Goal: Task Accomplishment & Management: Manage account settings

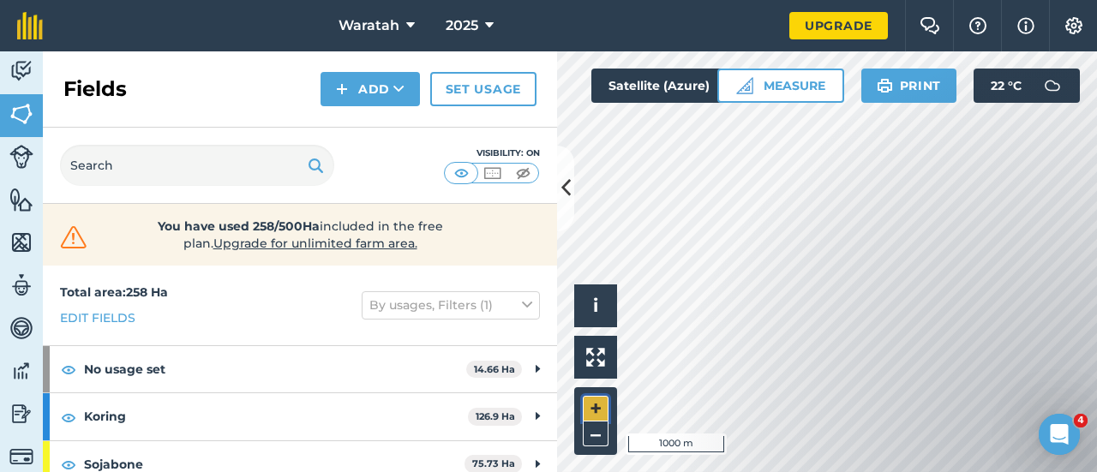
click at [605, 403] on button "+" at bounding box center [596, 409] width 26 height 26
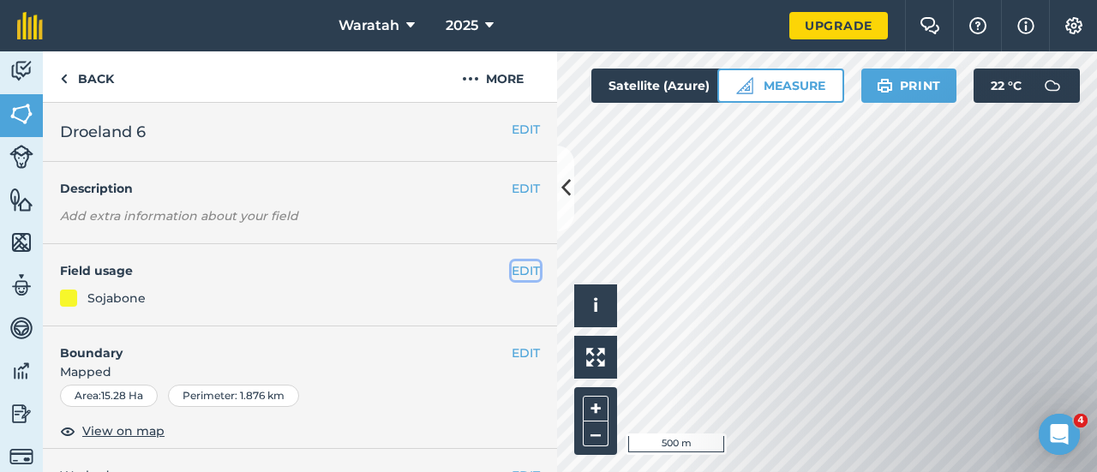
click at [511, 275] on button "EDIT" at bounding box center [525, 270] width 28 height 19
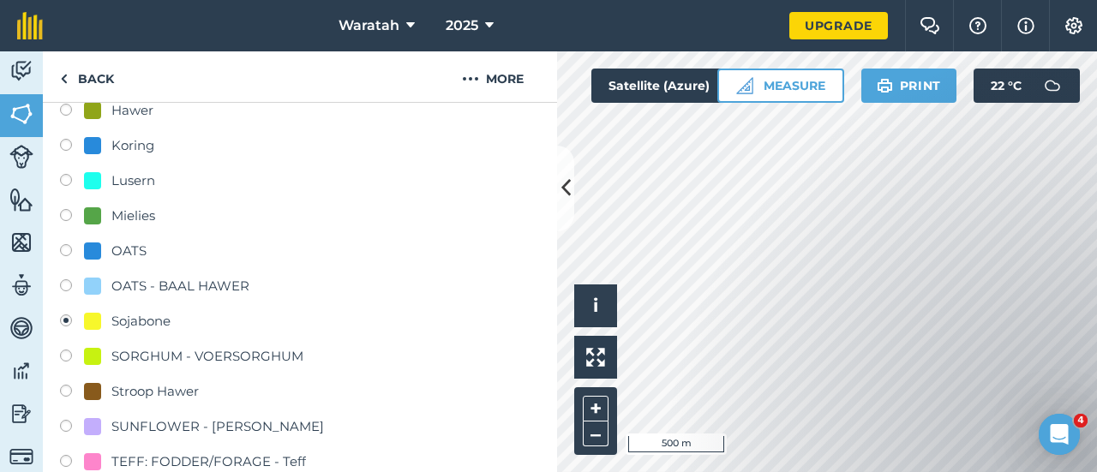
scroll to position [303, 0]
click at [72, 218] on label at bounding box center [72, 216] width 24 height 17
radio input "true"
radio input "false"
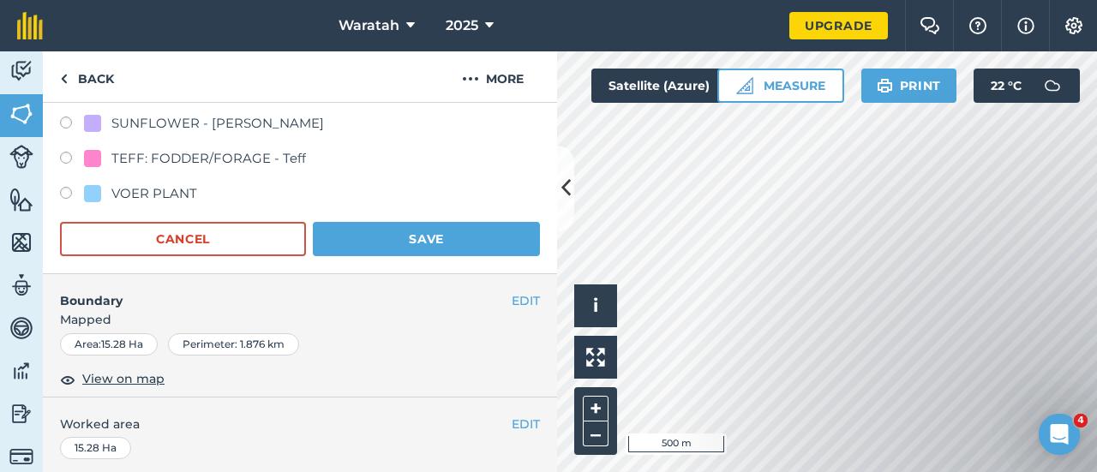
scroll to position [614, 0]
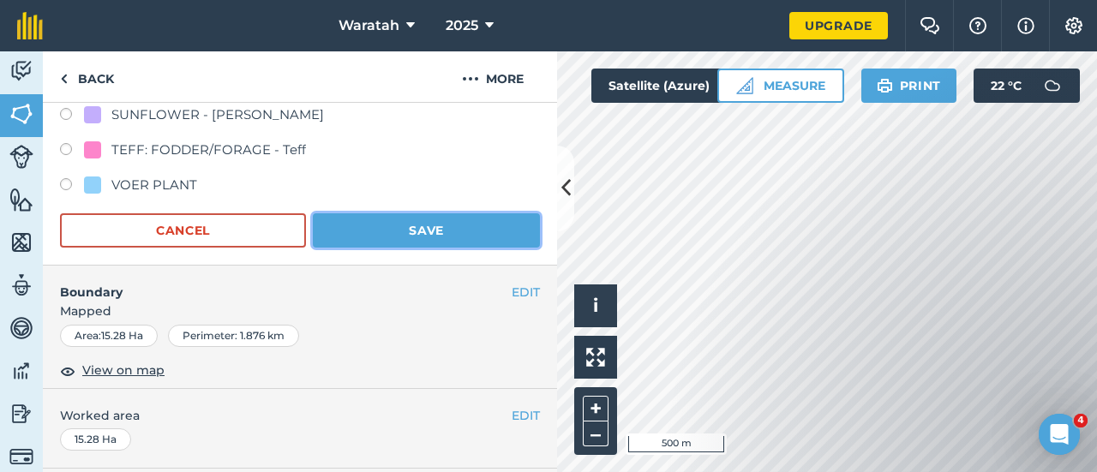
click at [449, 225] on button "Save" at bounding box center [426, 230] width 227 height 34
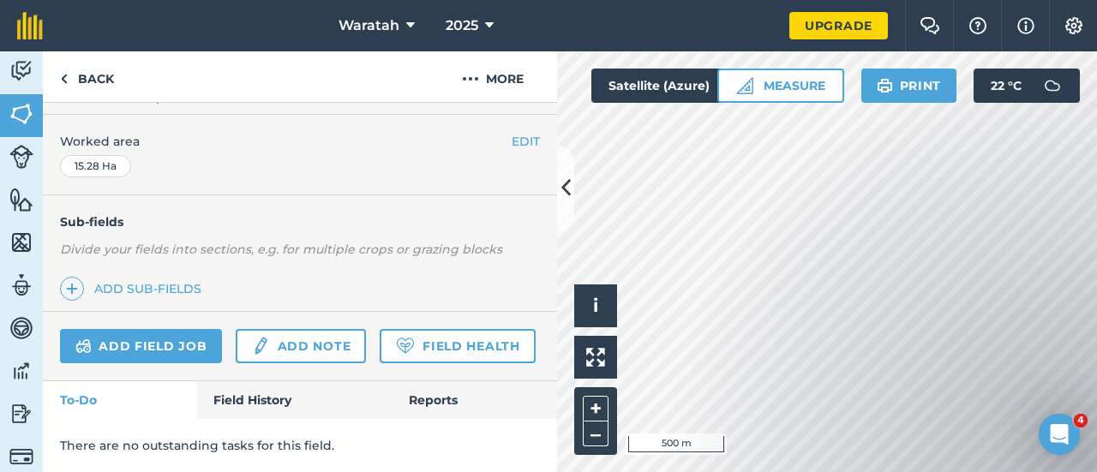
scroll to position [378, 0]
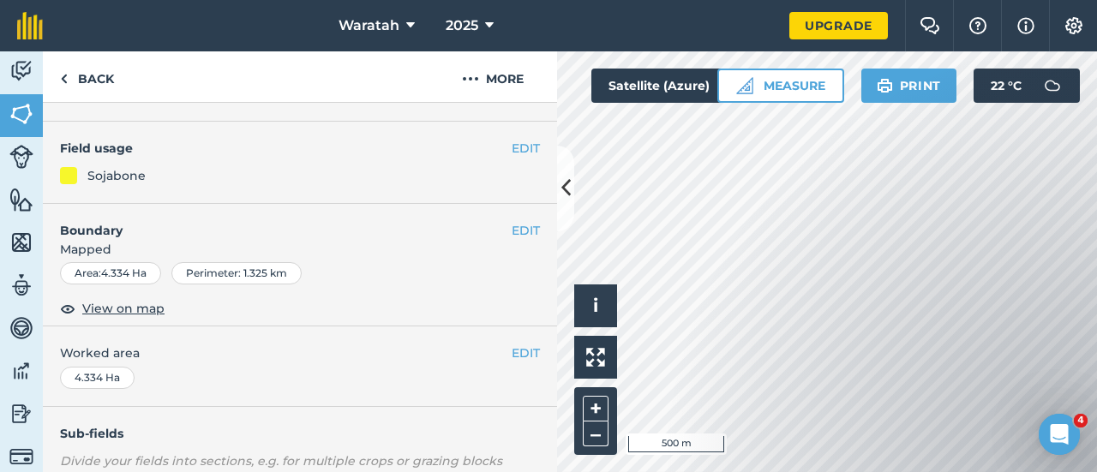
scroll to position [123, 0]
click at [511, 151] on button "EDIT" at bounding box center [525, 148] width 28 height 19
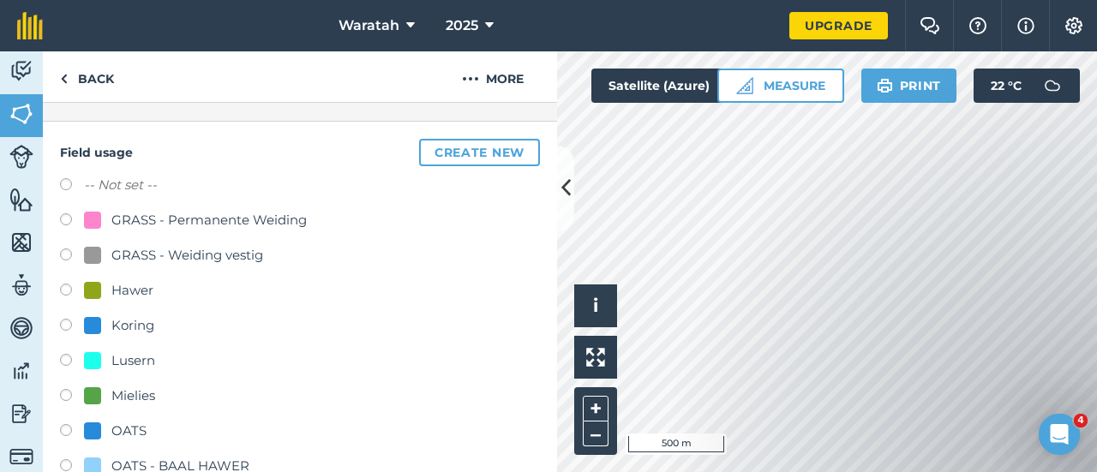
click at [69, 398] on label at bounding box center [72, 397] width 24 height 17
radio input "true"
radio input "false"
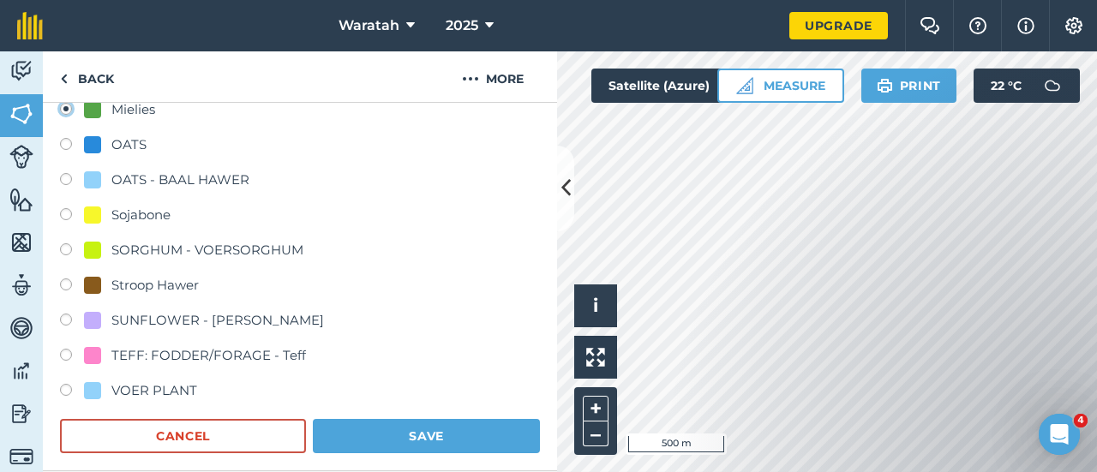
scroll to position [450, 0]
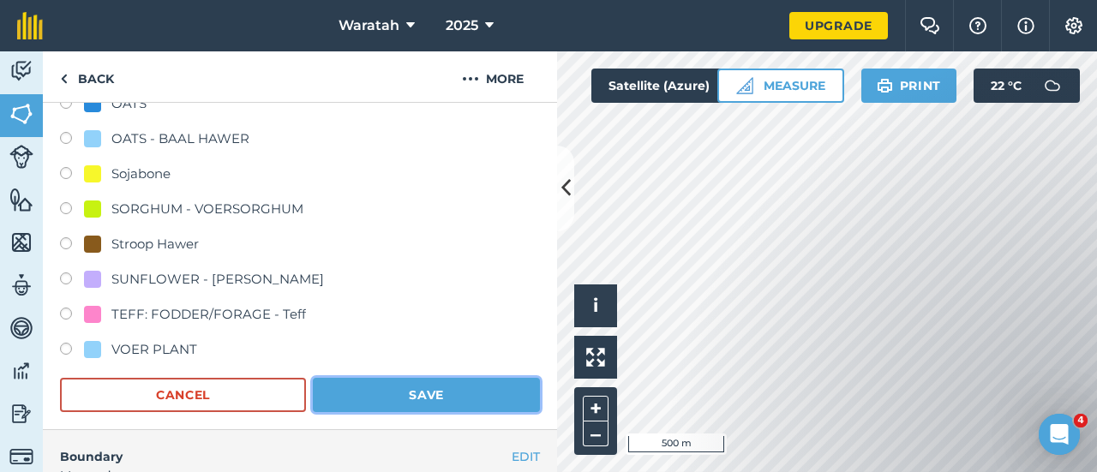
click at [464, 390] on button "Save" at bounding box center [426, 395] width 227 height 34
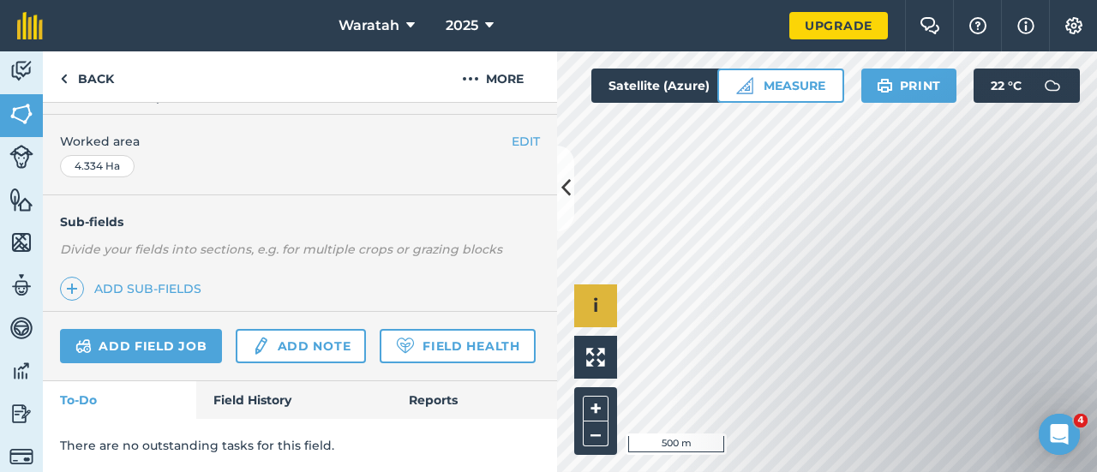
scroll to position [378, 0]
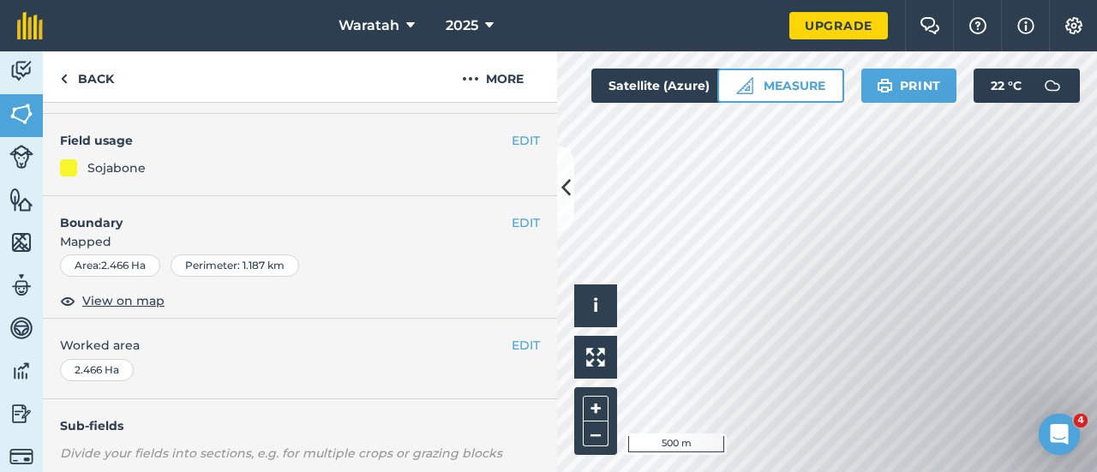
scroll to position [123, 0]
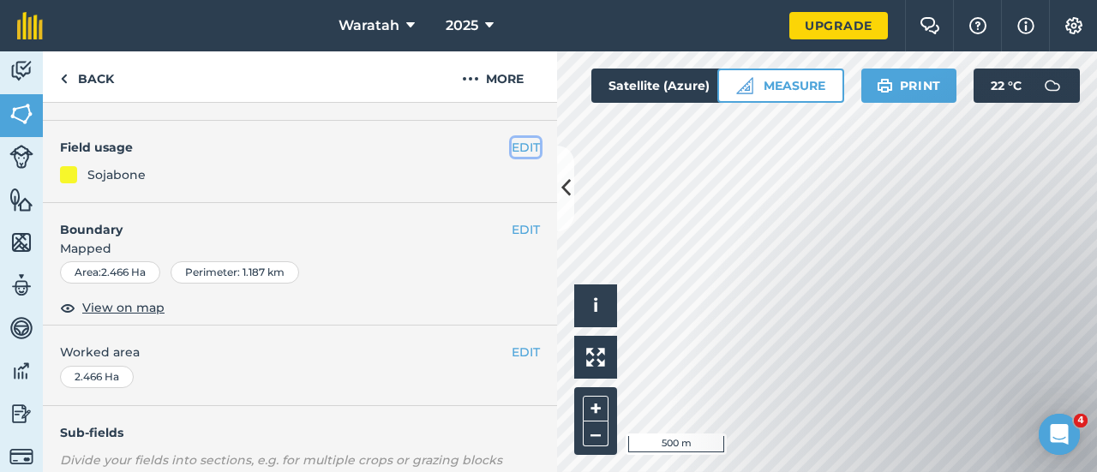
click at [524, 150] on button "EDIT" at bounding box center [525, 147] width 28 height 19
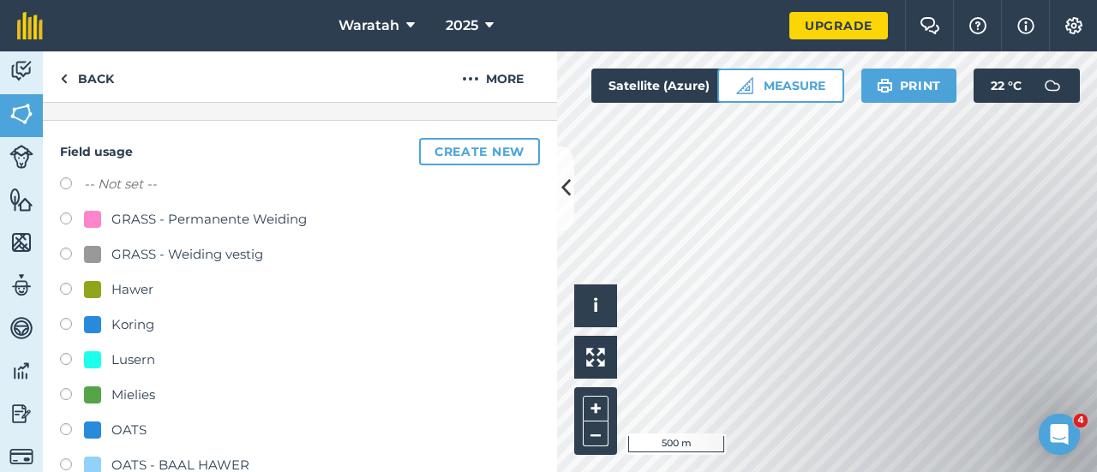
click at [68, 386] on div "Mielies" at bounding box center [300, 397] width 480 height 25
click at [63, 389] on label at bounding box center [72, 396] width 24 height 17
radio input "true"
radio input "false"
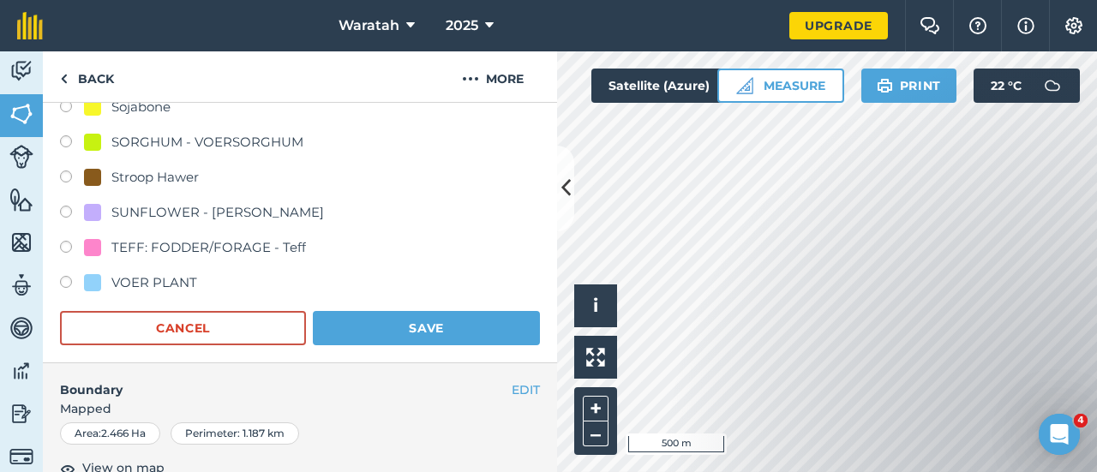
scroll to position [563, 0]
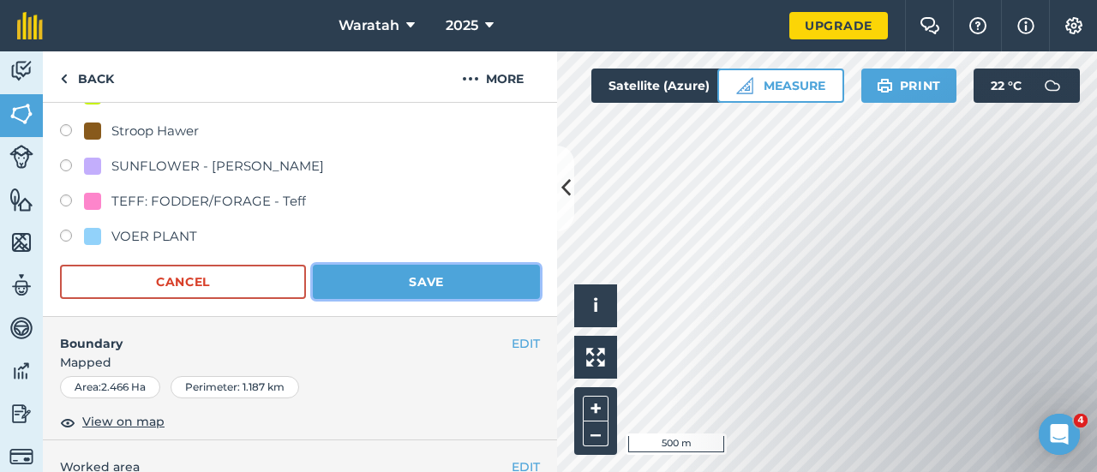
click at [365, 279] on button "Save" at bounding box center [426, 282] width 227 height 34
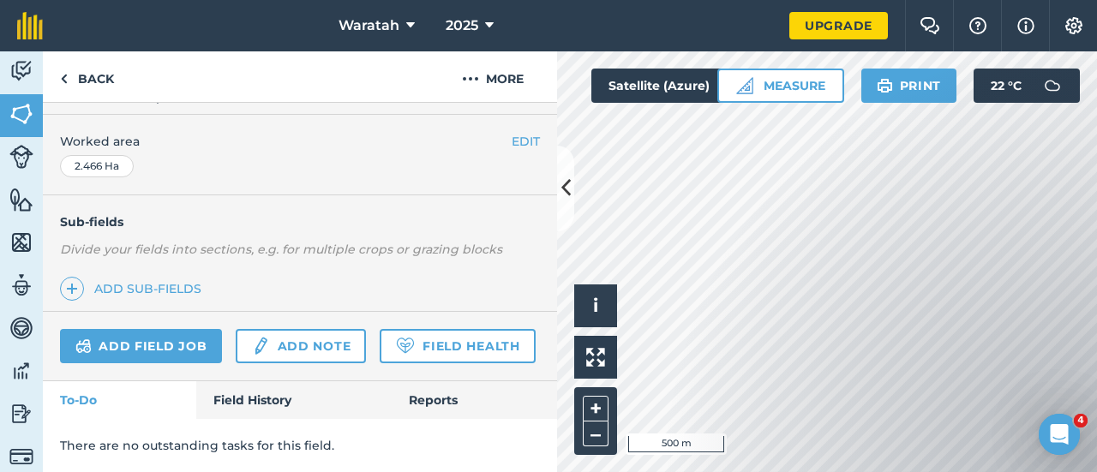
scroll to position [378, 0]
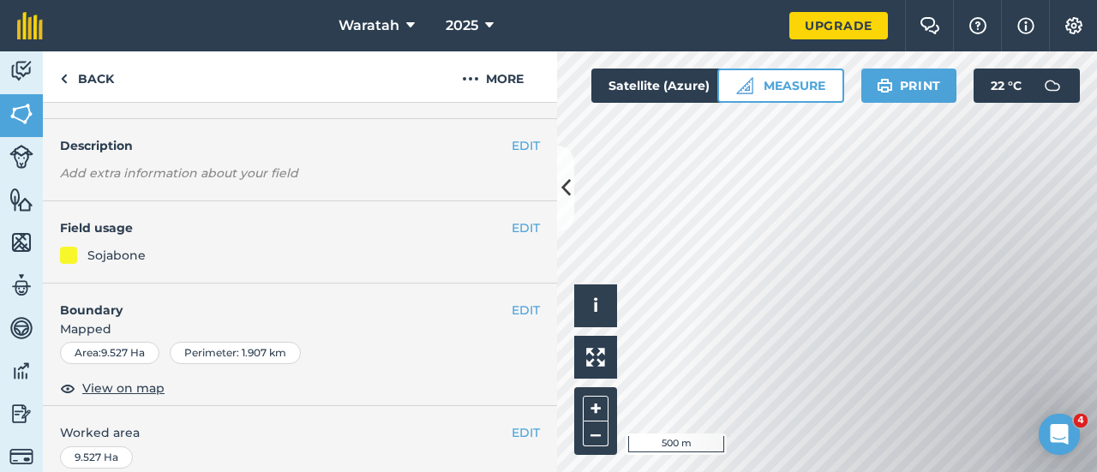
scroll to position [39, 0]
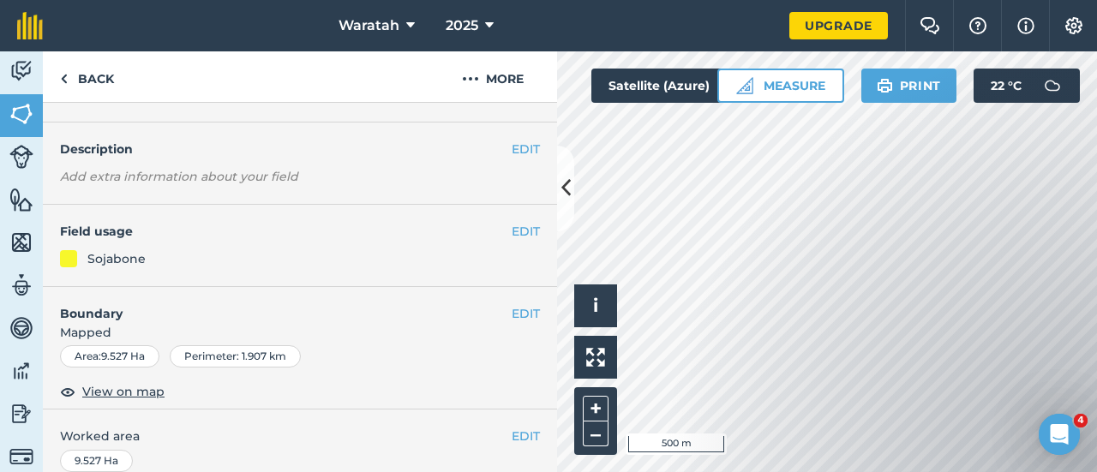
click at [506, 218] on div "EDIT Field usage Sojabone" at bounding box center [300, 246] width 514 height 82
click at [511, 232] on button "EDIT" at bounding box center [525, 231] width 28 height 19
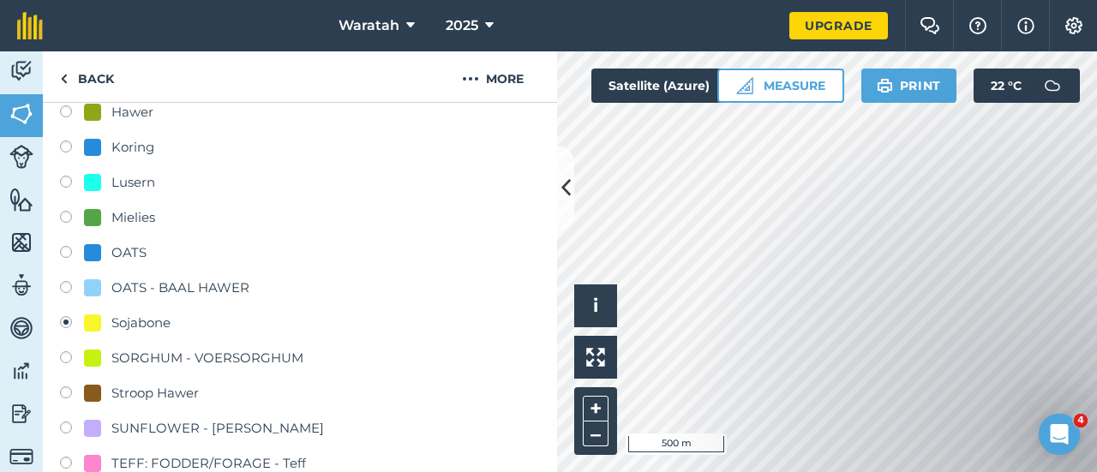
scroll to position [310, 0]
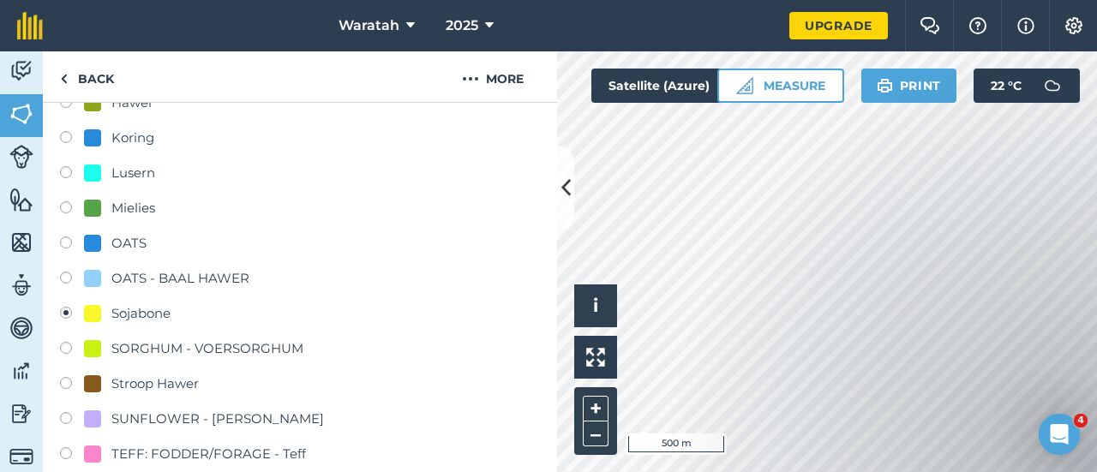
click at [75, 205] on label at bounding box center [72, 209] width 24 height 17
radio input "true"
radio input "false"
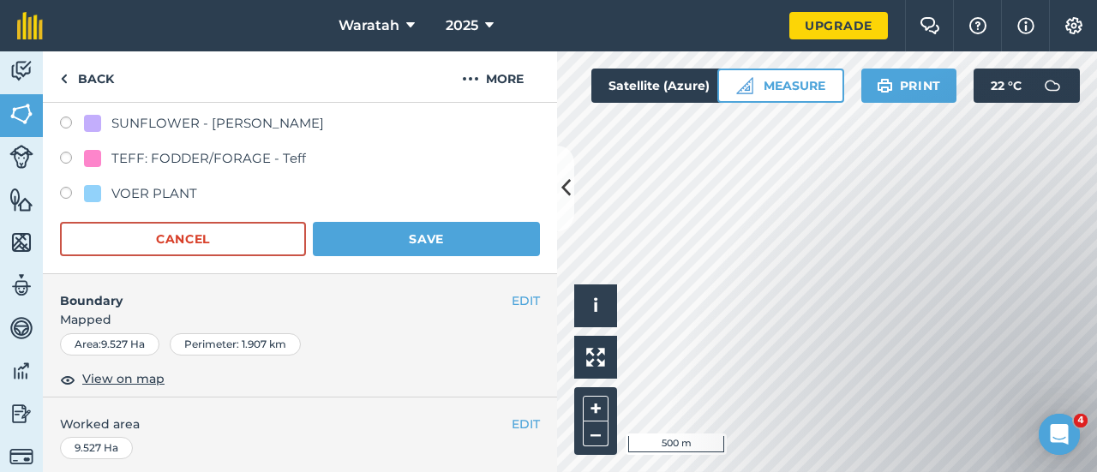
scroll to position [607, 0]
click at [382, 244] on button "Save" at bounding box center [426, 238] width 227 height 34
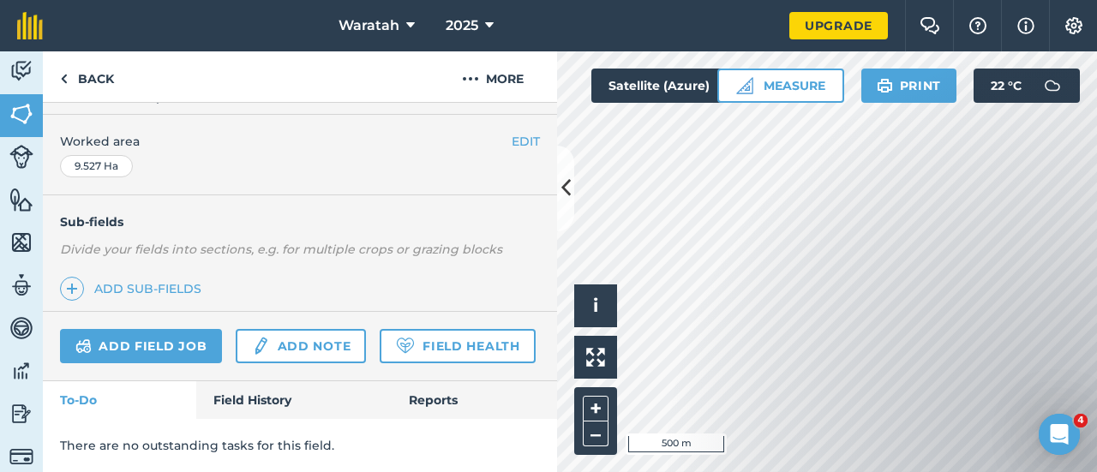
scroll to position [378, 0]
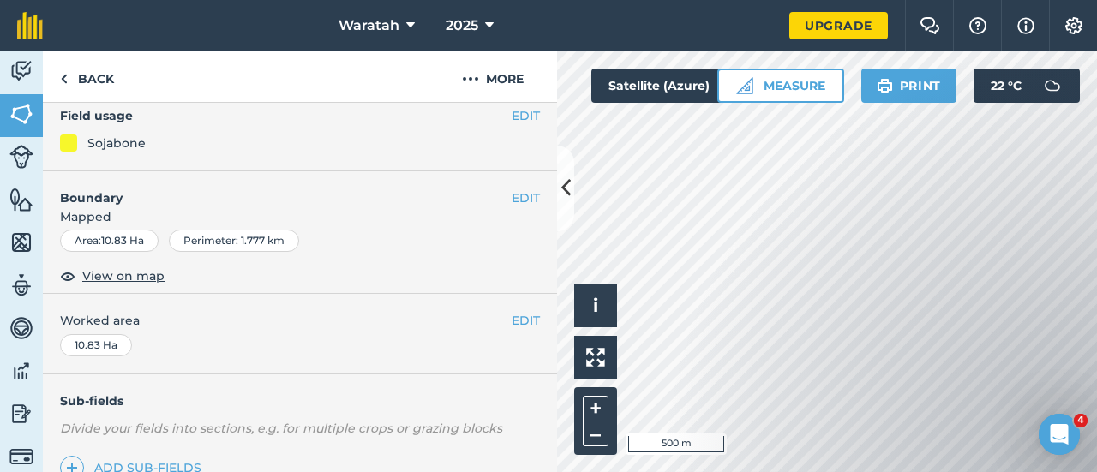
scroll to position [154, 0]
click at [516, 107] on button "EDIT" at bounding box center [525, 116] width 28 height 19
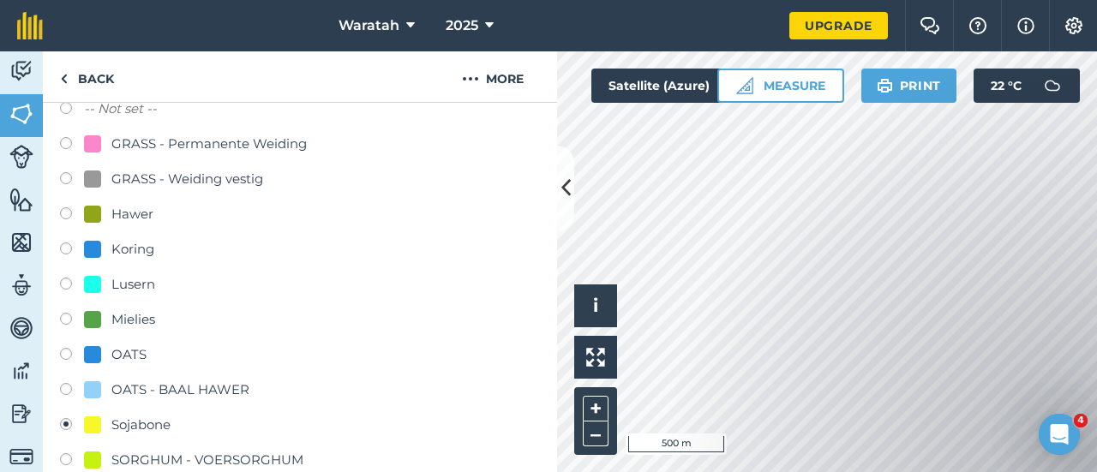
scroll to position [200, 0]
click at [71, 314] on label at bounding box center [72, 320] width 24 height 17
radio input "true"
radio input "false"
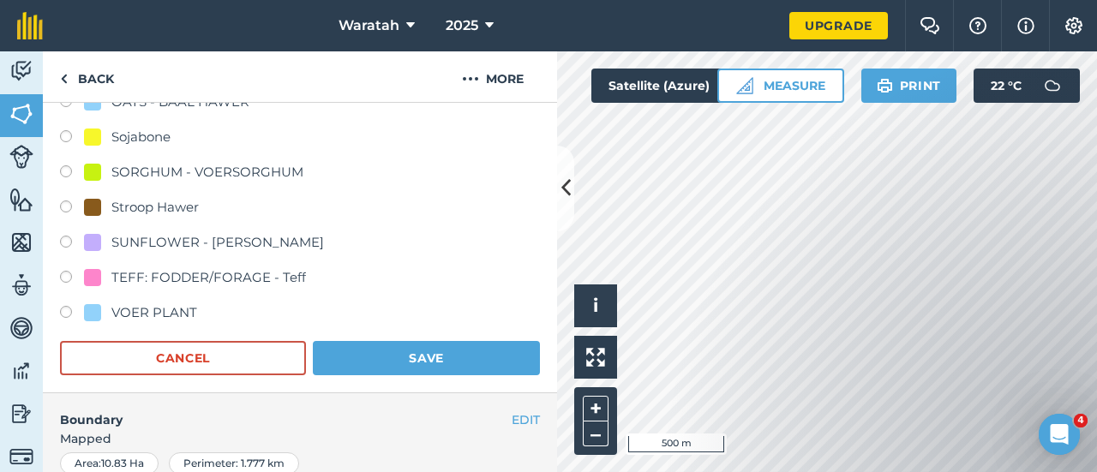
scroll to position [503, 0]
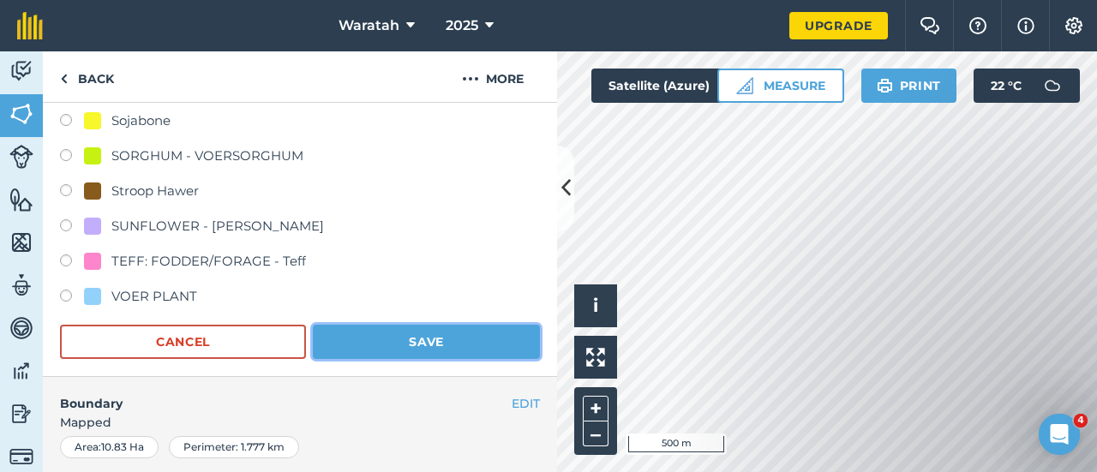
click at [386, 350] on button "Save" at bounding box center [426, 342] width 227 height 34
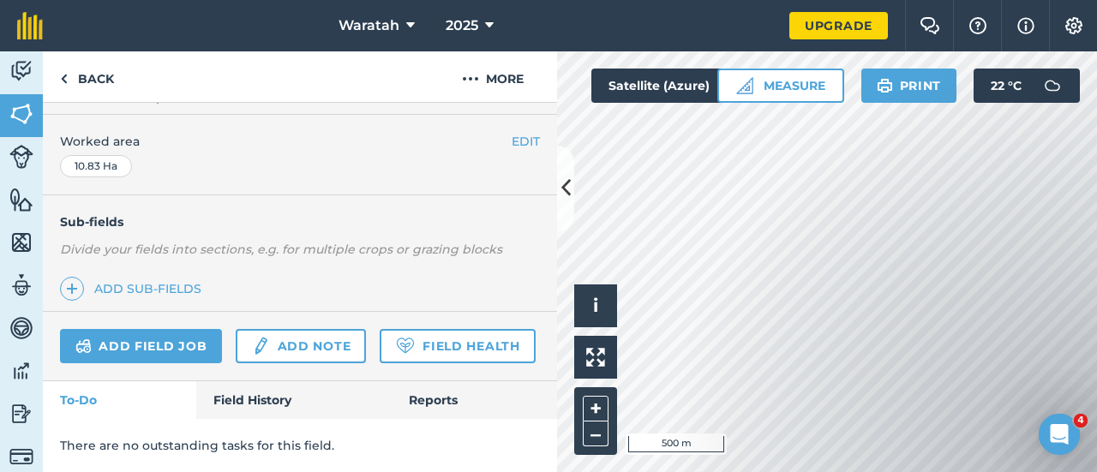
scroll to position [378, 0]
click at [98, 85] on link "Back" at bounding box center [87, 76] width 88 height 51
click at [106, 73] on link "Back" at bounding box center [87, 76] width 88 height 51
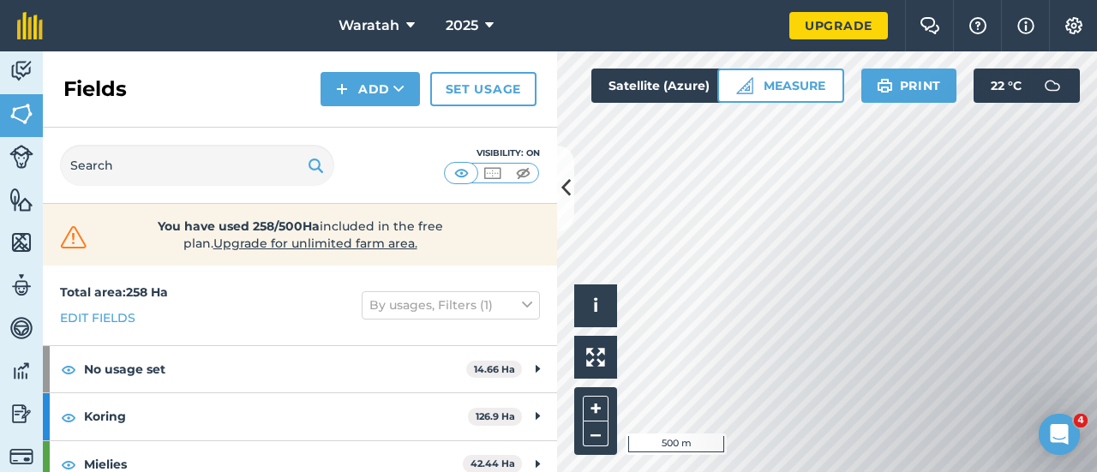
scroll to position [155, 0]
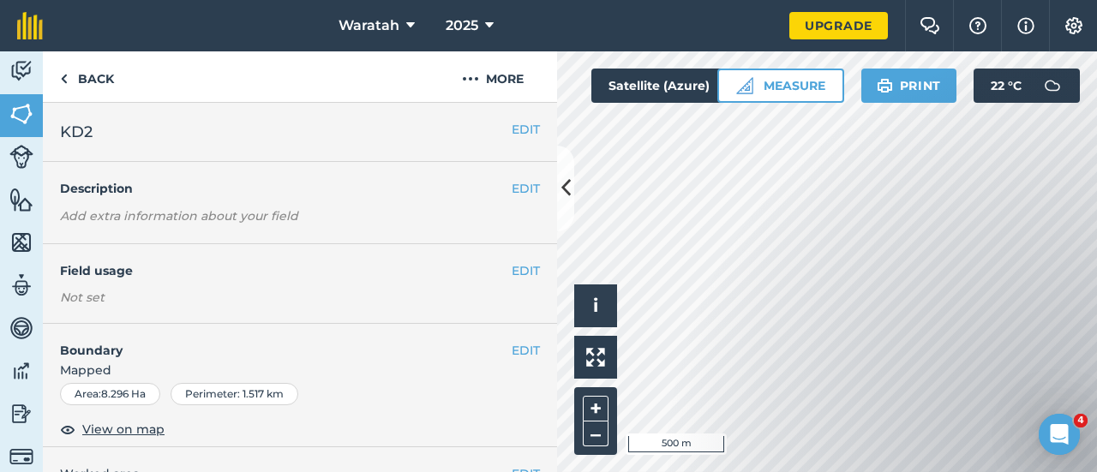
click at [497, 270] on h4 "Field usage" at bounding box center [285, 270] width 451 height 19
click at [516, 270] on button "EDIT" at bounding box center [525, 270] width 28 height 19
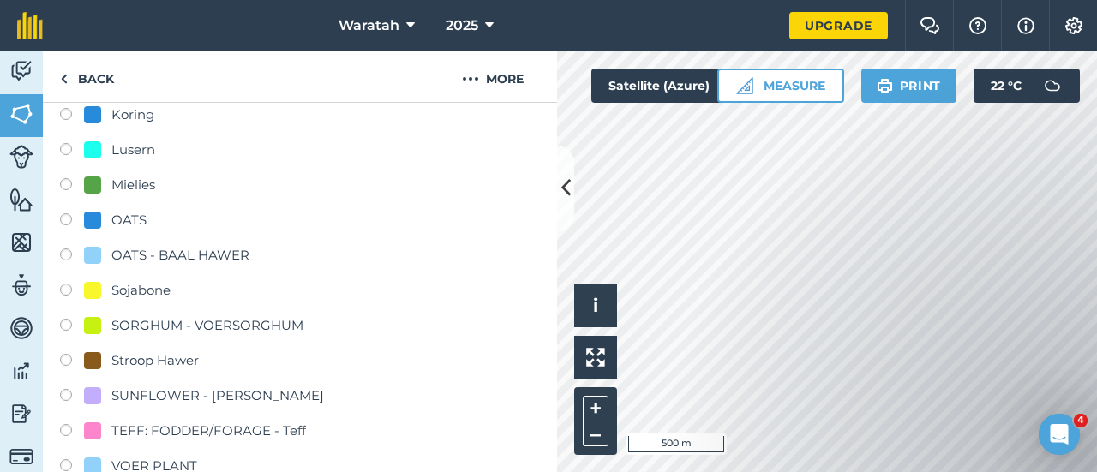
scroll to position [334, 0]
click at [59, 287] on div "Field usage Create new -- Not set -- GRASS - Permanente Weiding GRASS - Weiding…" at bounding box center [300, 228] width 514 height 636
click at [61, 287] on label at bounding box center [72, 291] width 24 height 17
radio input "true"
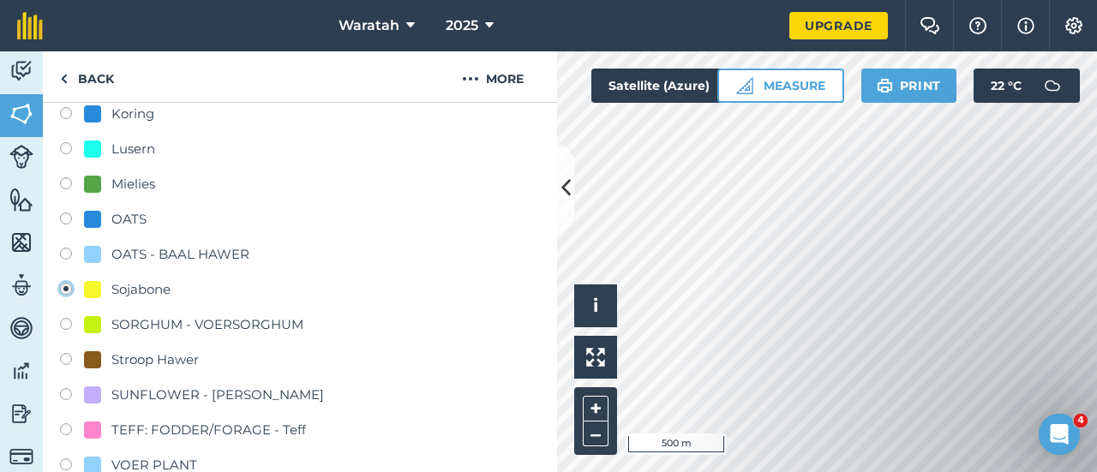
radio input "false"
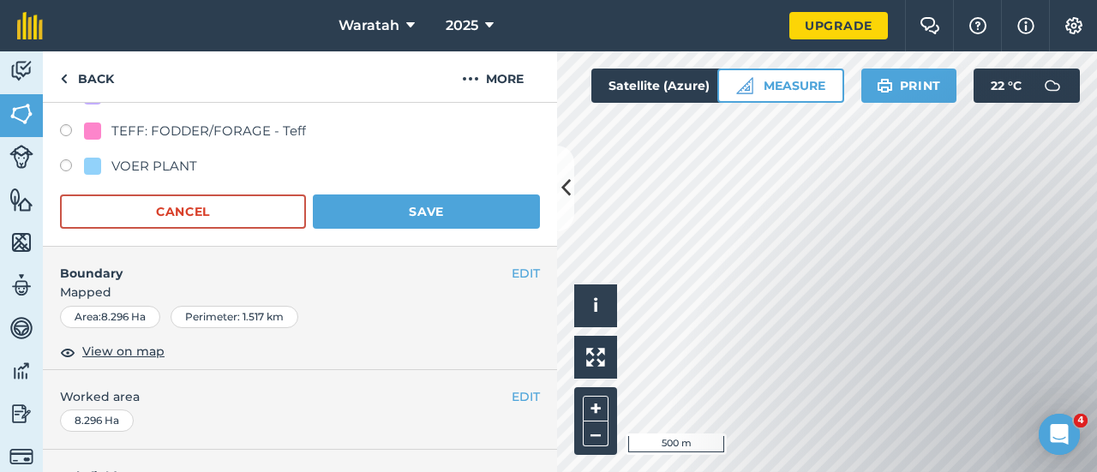
scroll to position [637, 0]
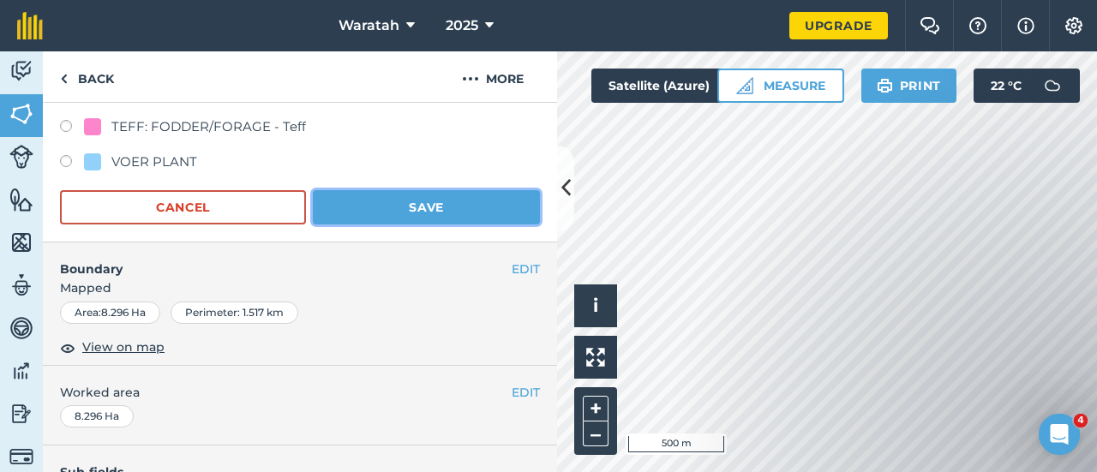
click at [457, 208] on button "Save" at bounding box center [426, 207] width 227 height 34
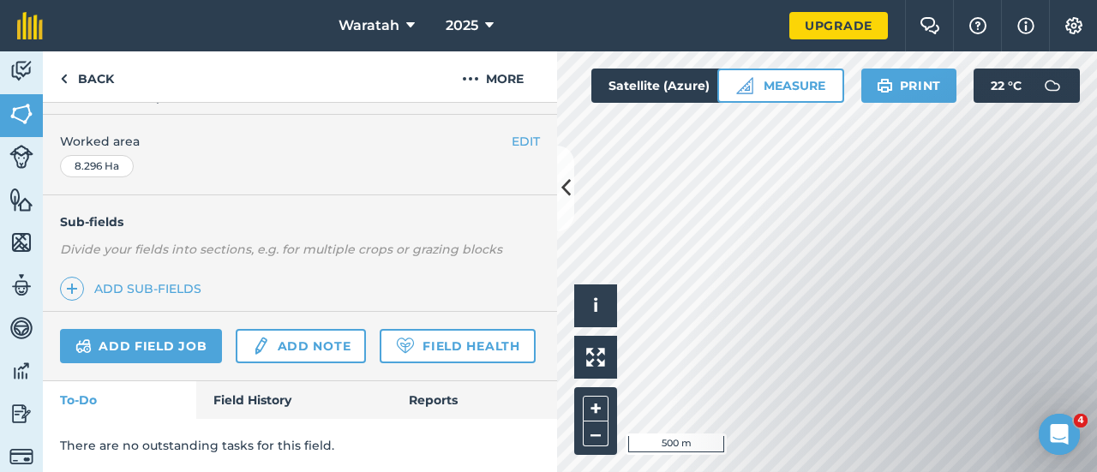
scroll to position [378, 0]
click at [83, 81] on link "Back" at bounding box center [87, 76] width 88 height 51
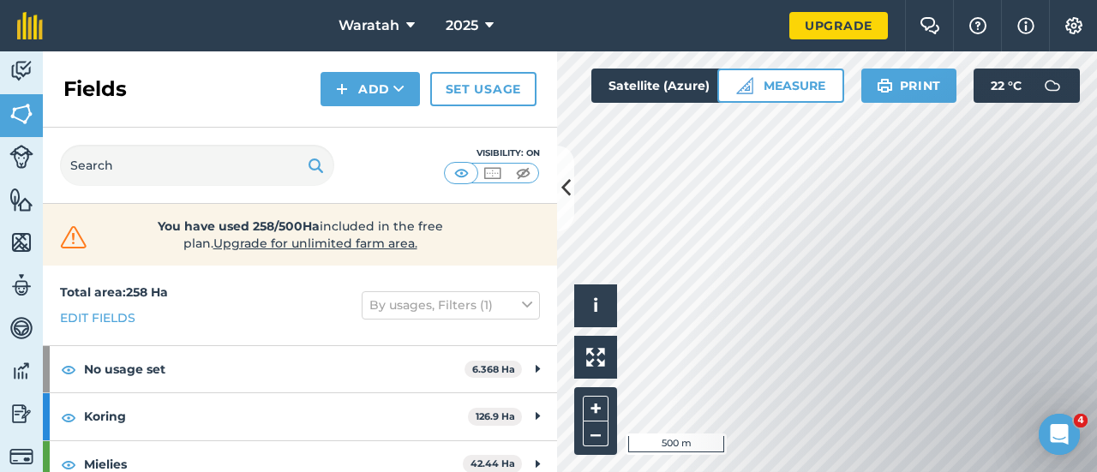
scroll to position [155, 0]
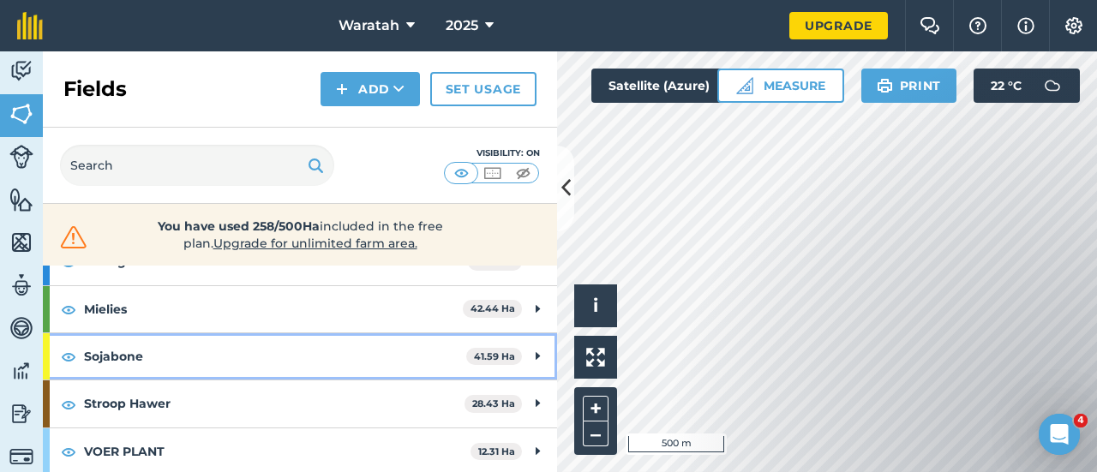
click at [517, 349] on div "Sojabone 41.59 Ha" at bounding box center [300, 356] width 514 height 46
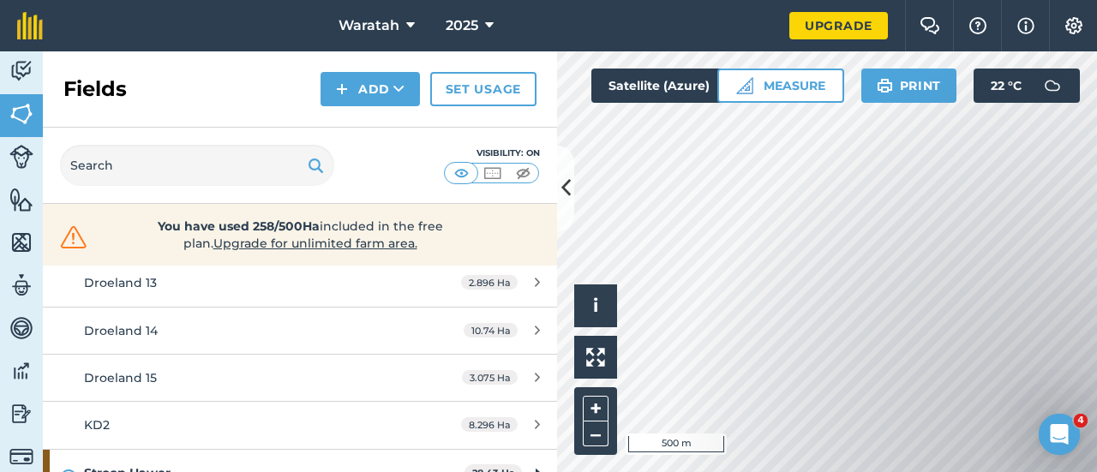
scroll to position [371, 0]
click at [602, 402] on button "+" at bounding box center [596, 409] width 26 height 26
click at [595, 401] on button "+" at bounding box center [596, 409] width 26 height 26
